Goal: Find specific page/section: Find specific page/section

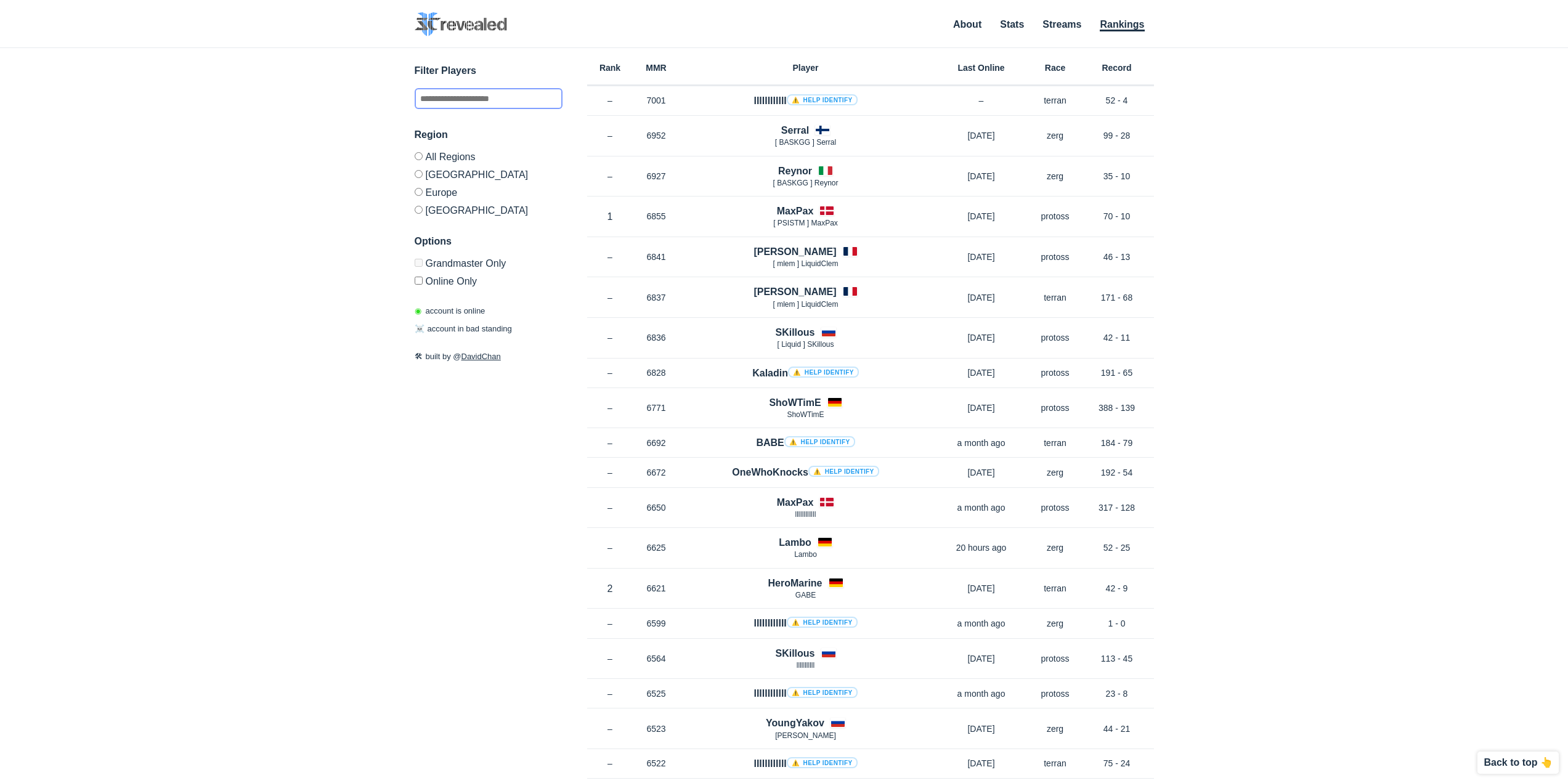
click at [476, 102] on input "text" at bounding box center [488, 98] width 148 height 21
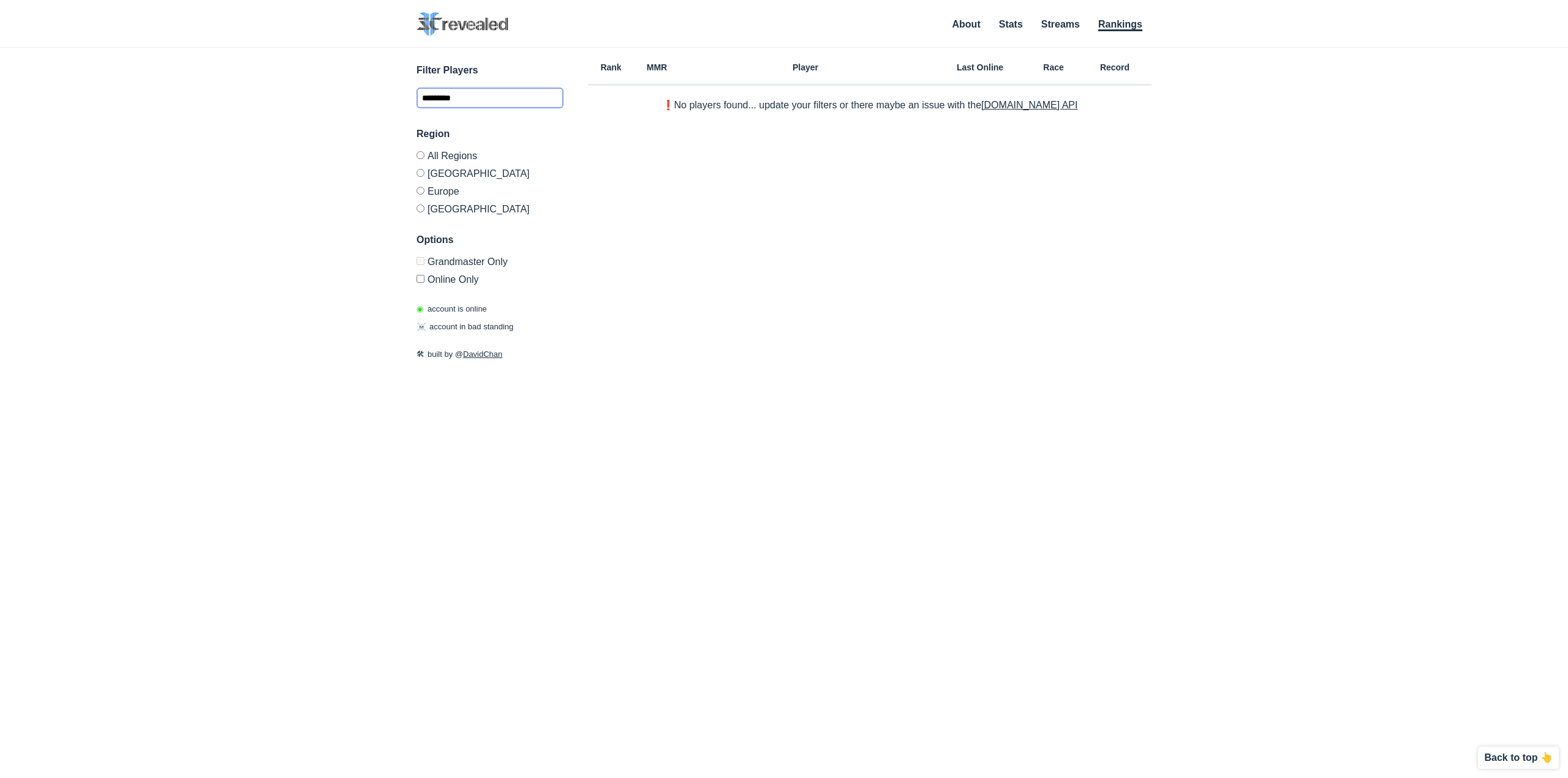
click at [473, 101] on input "*********" at bounding box center [490, 98] width 147 height 21
type input "*"
type input "****"
